Goal: Transaction & Acquisition: Purchase product/service

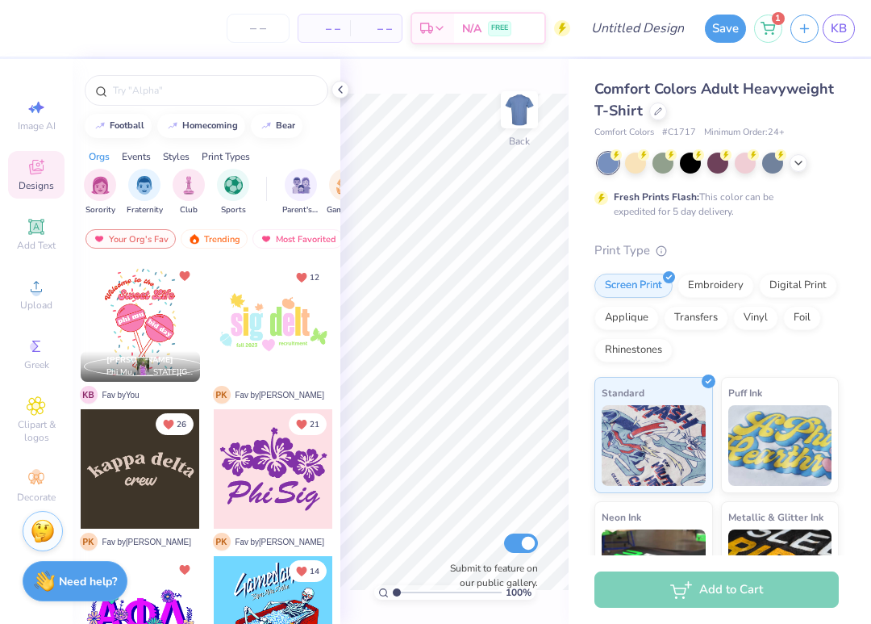
click at [660, 122] on div "Comfort Colors Adult Heavyweight T-Shirt Comfort Colors # C1717 Minimum Order: …" at bounding box center [717, 108] width 244 height 61
click at [658, 119] on div at bounding box center [658, 110] width 18 height 18
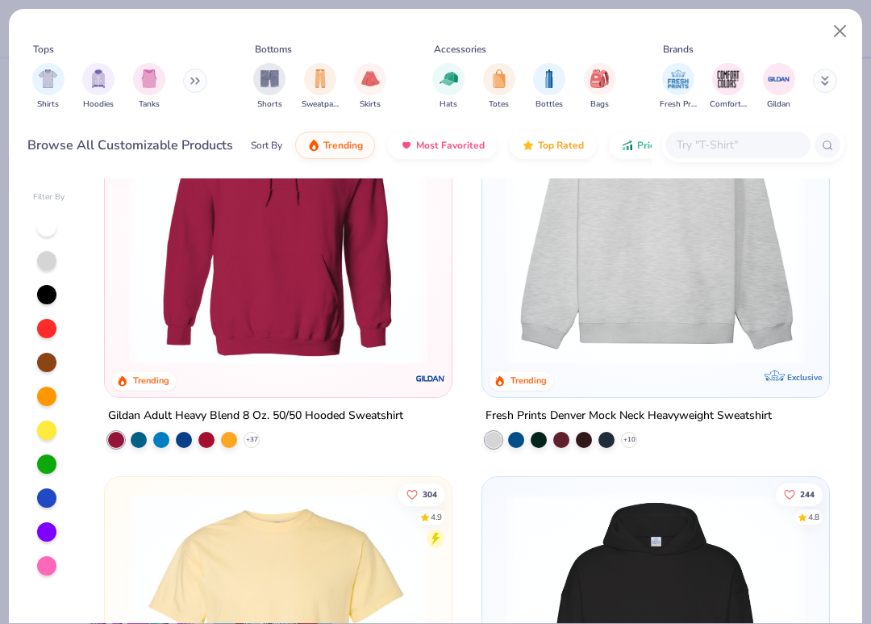
scroll to position [146, 0]
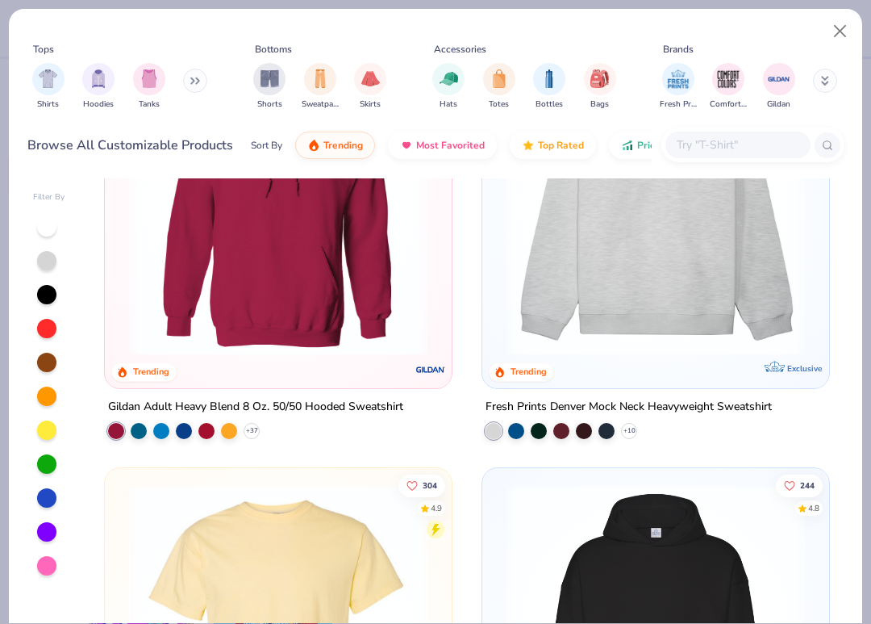
click at [575, 301] on img at bounding box center [656, 206] width 315 height 298
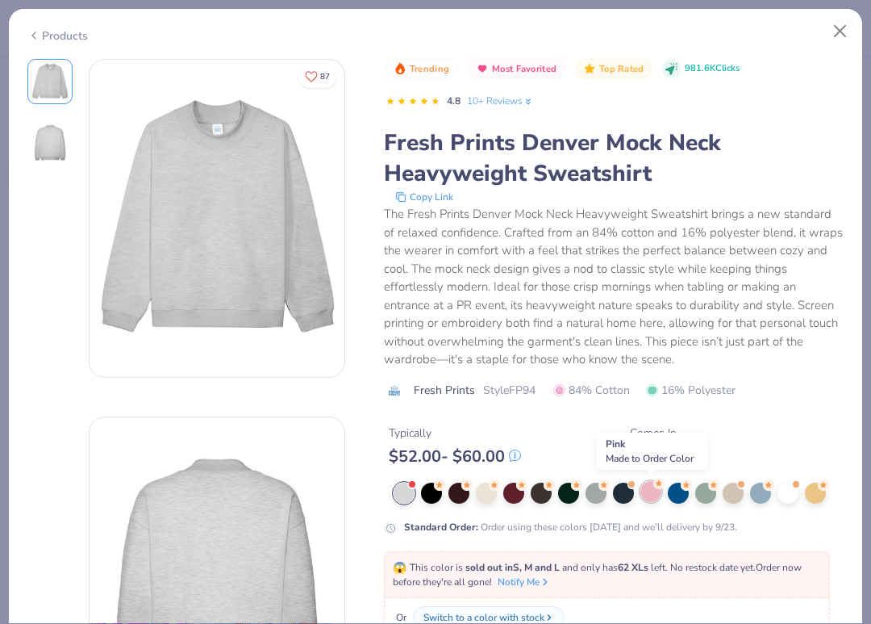
click at [650, 490] on div at bounding box center [651, 491] width 21 height 21
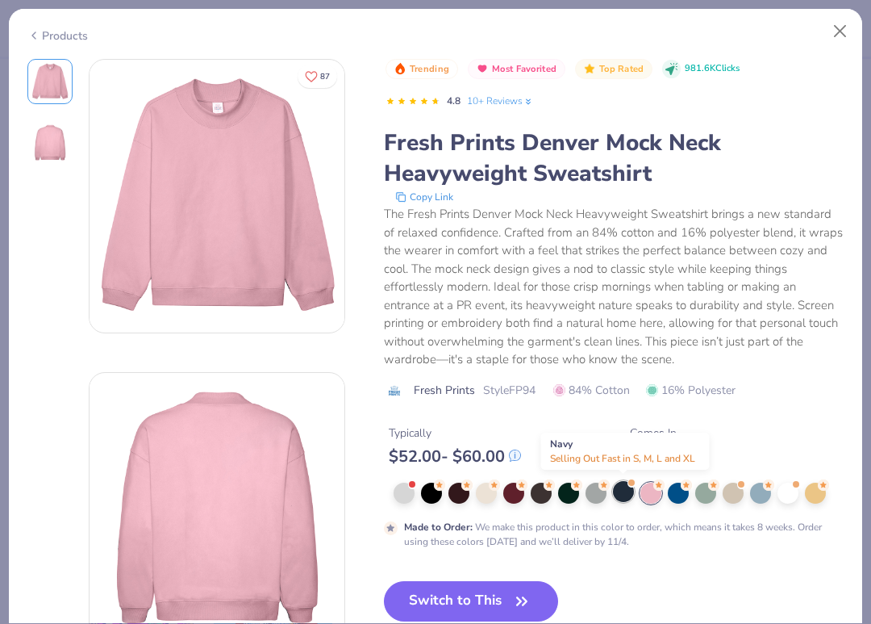
click at [628, 491] on div at bounding box center [623, 491] width 21 height 21
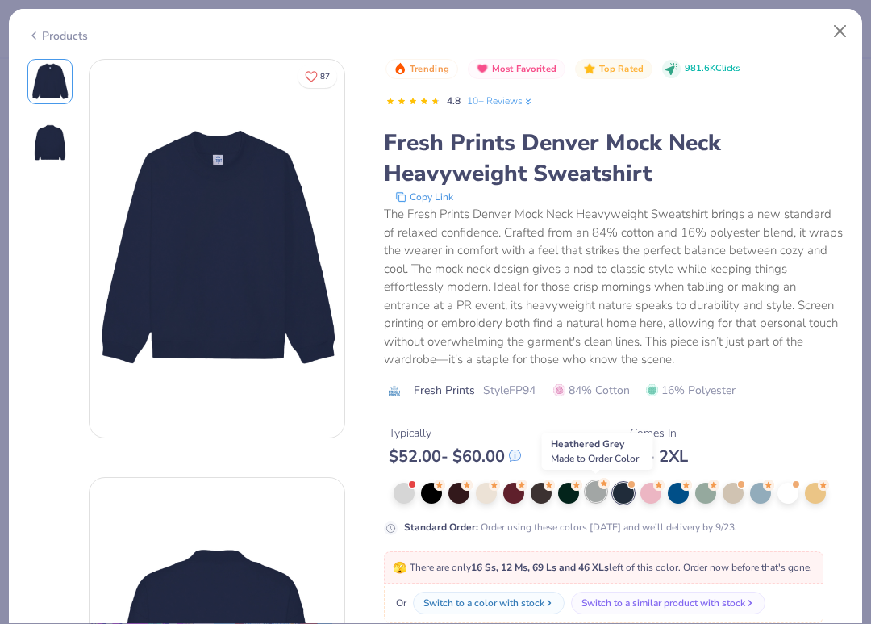
click at [596, 494] on div at bounding box center [596, 491] width 21 height 21
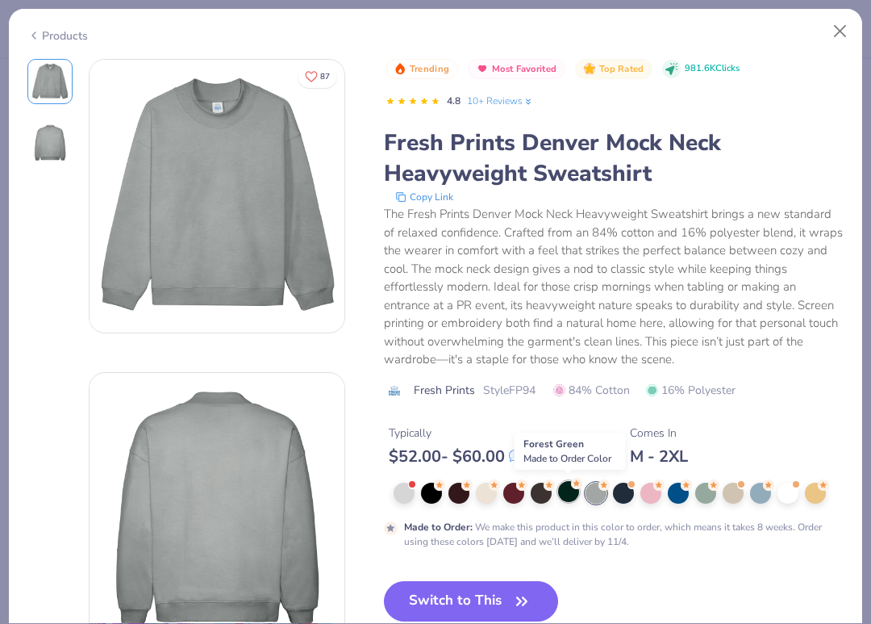
click at [566, 489] on div at bounding box center [568, 491] width 21 height 21
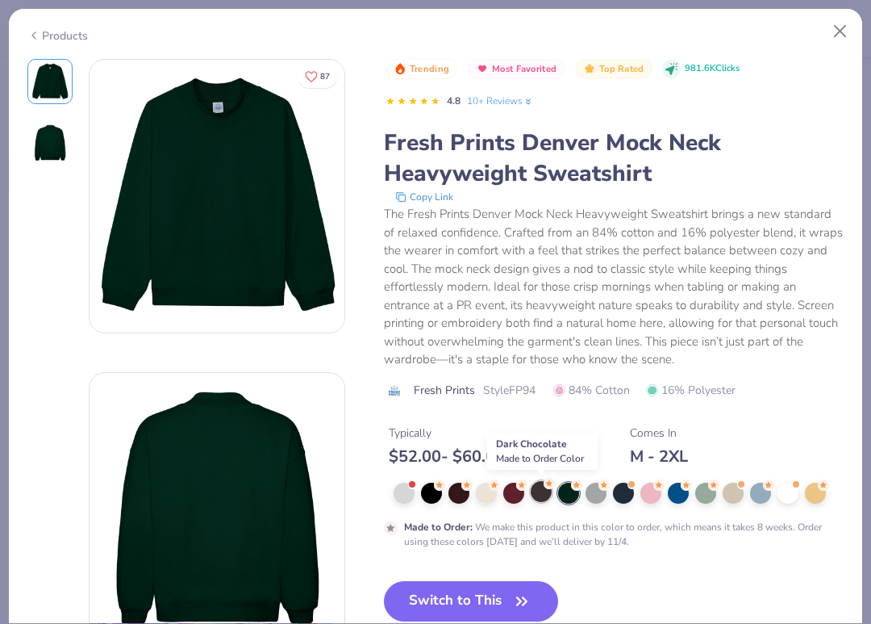
click at [543, 491] on div at bounding box center [541, 491] width 21 height 21
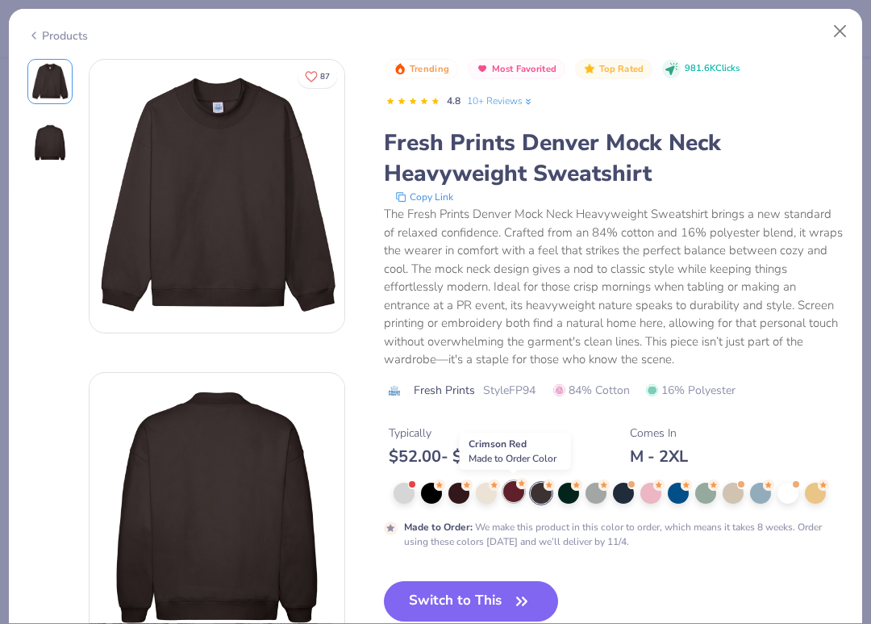
click at [519, 486] on circle at bounding box center [521, 483] width 11 height 11
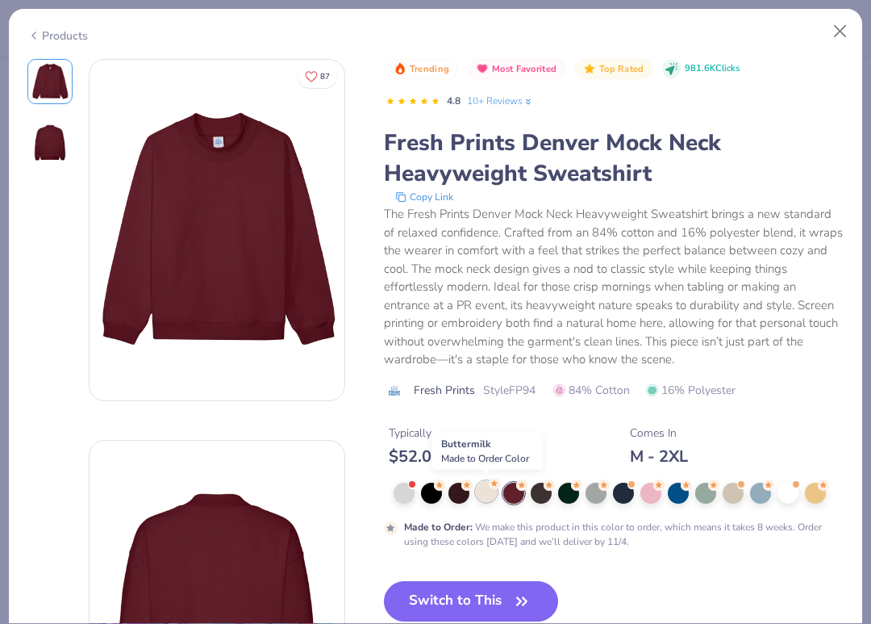
click at [493, 489] on div at bounding box center [486, 491] width 21 height 21
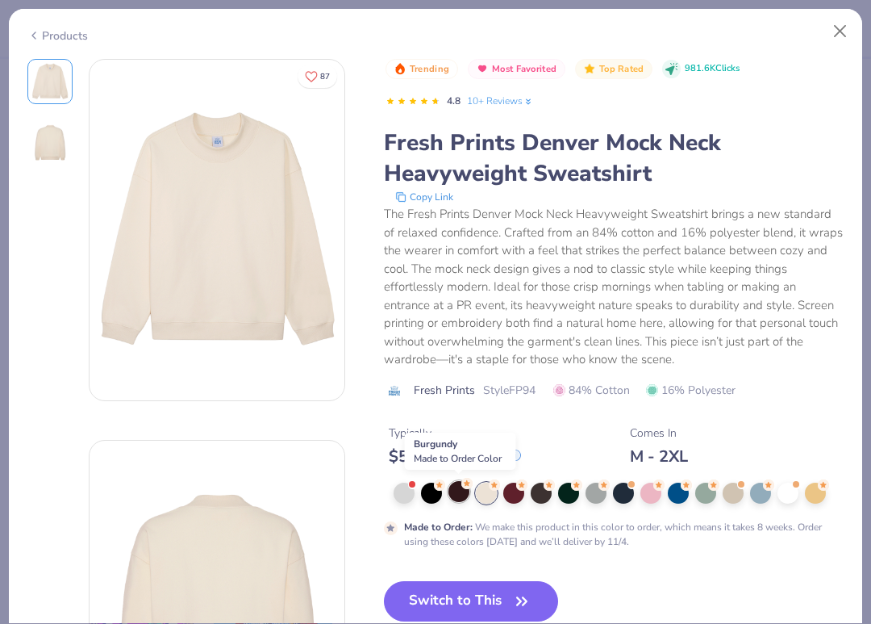
click at [461, 488] on div at bounding box center [459, 491] width 21 height 21
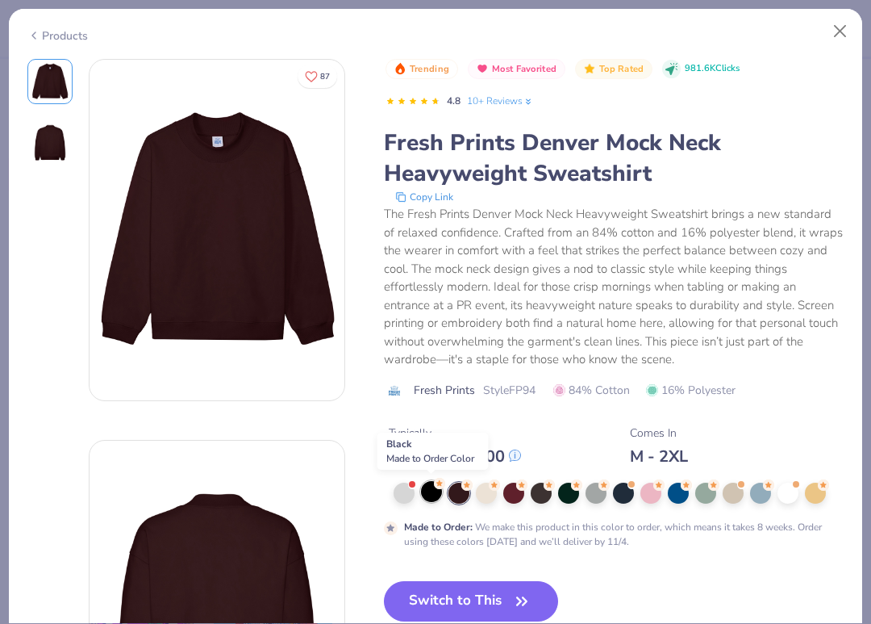
click at [436, 483] on circle at bounding box center [439, 483] width 11 height 11
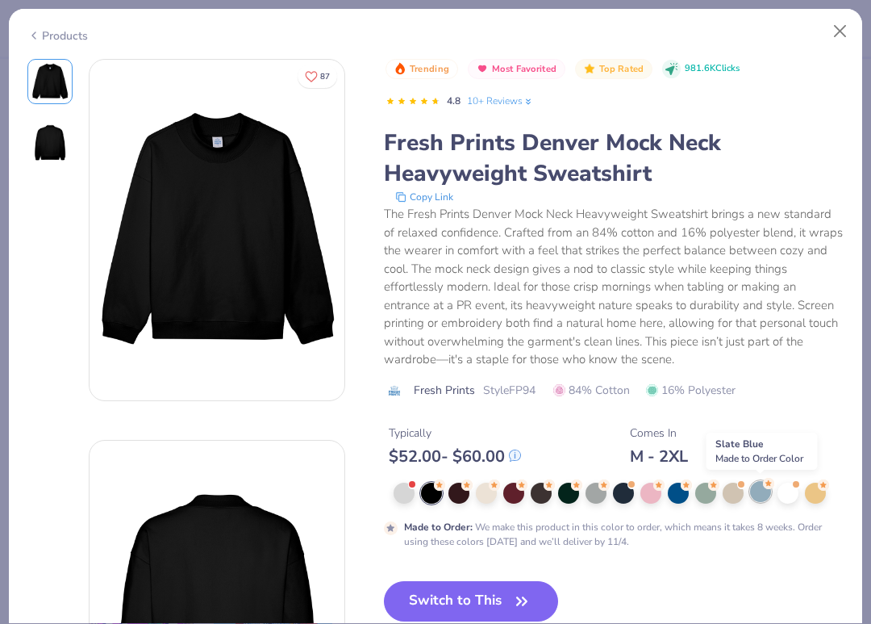
click at [770, 489] on div at bounding box center [760, 491] width 21 height 21
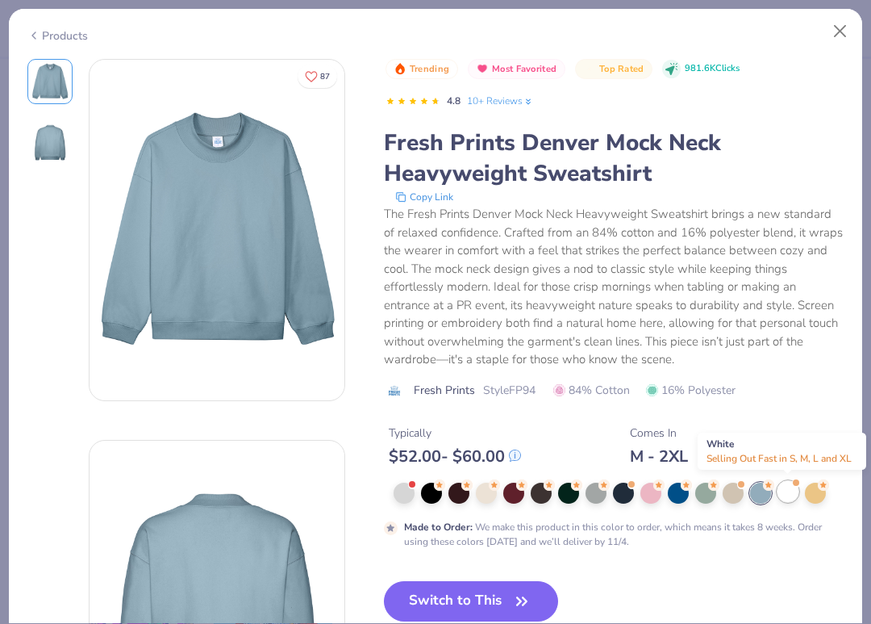
click at [794, 484] on span at bounding box center [796, 482] width 9 height 9
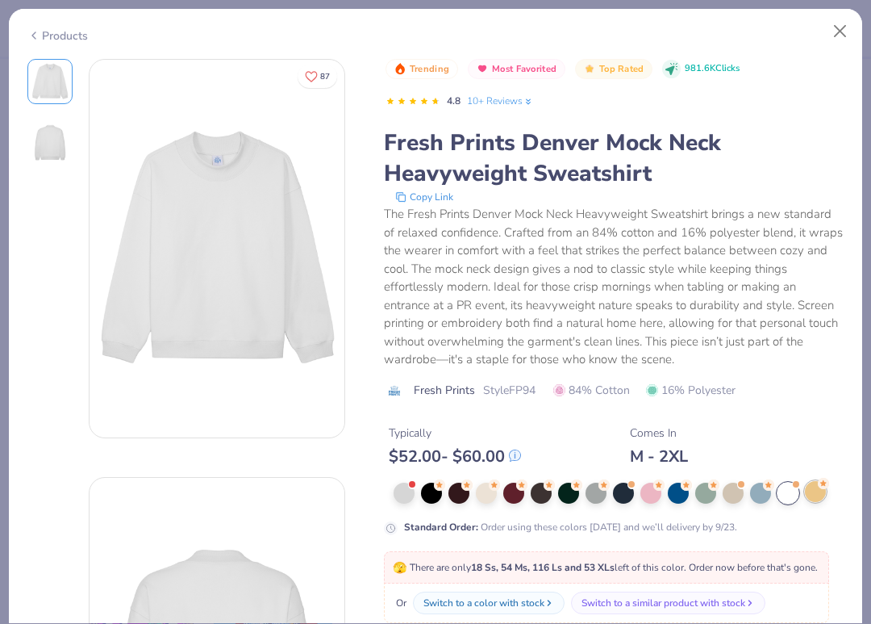
click at [820, 486] on circle at bounding box center [823, 483] width 11 height 11
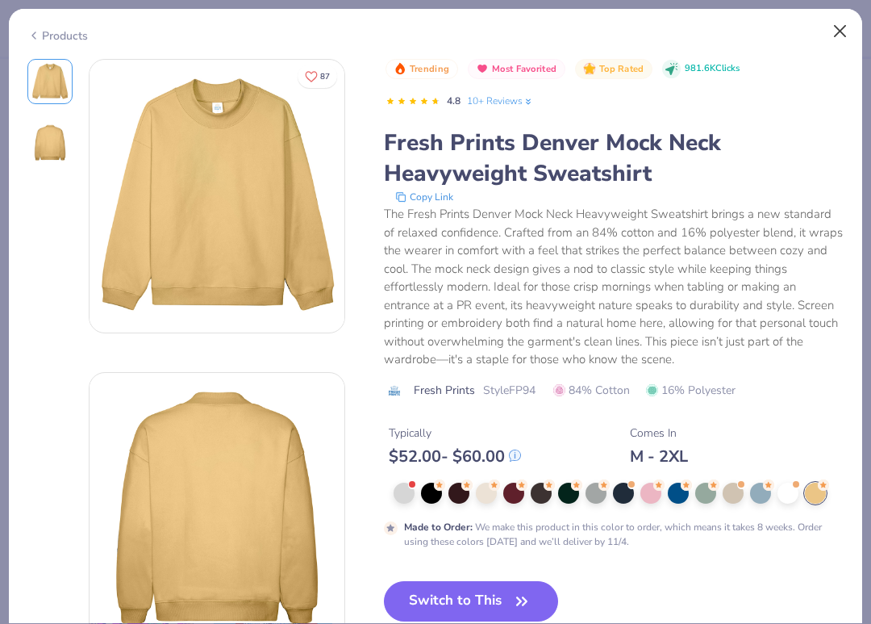
click at [837, 35] on button "Close" at bounding box center [840, 31] width 31 height 31
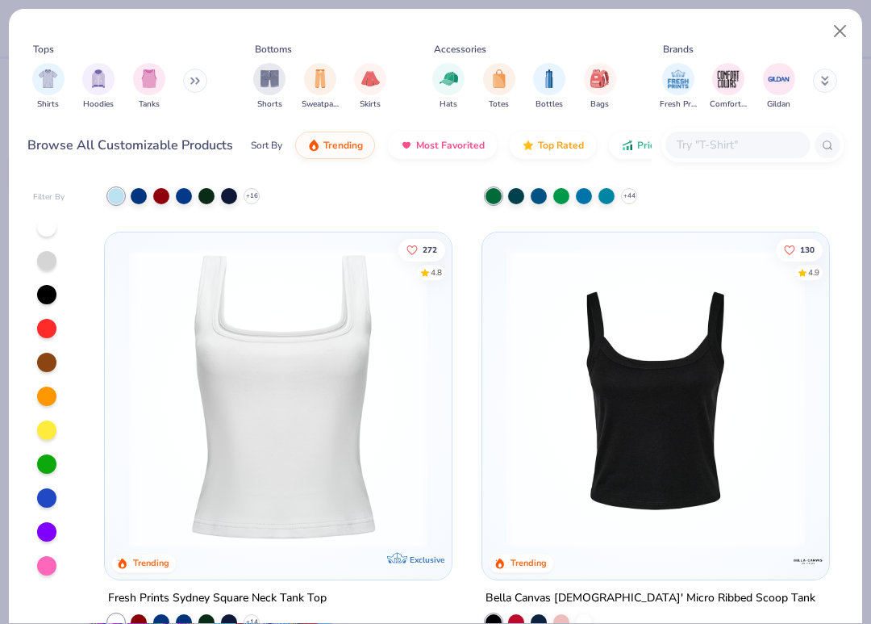
scroll to position [1701, 0]
